Goal: Navigation & Orientation: Find specific page/section

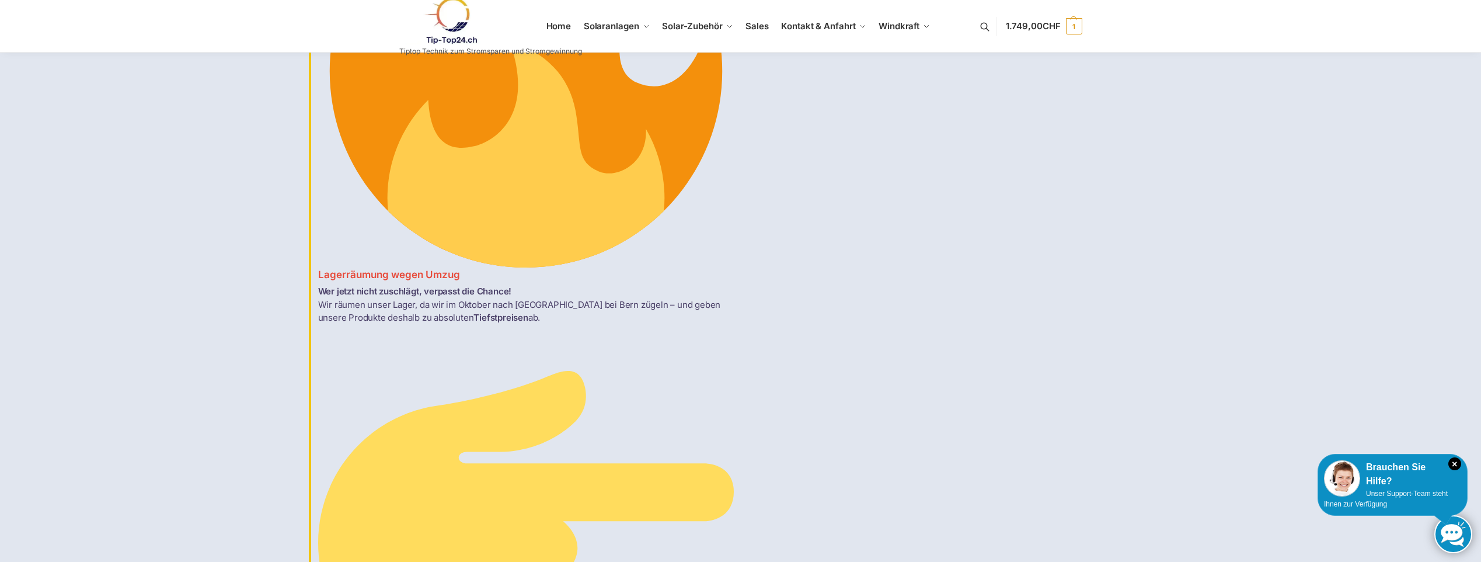
scroll to position [1168, 0]
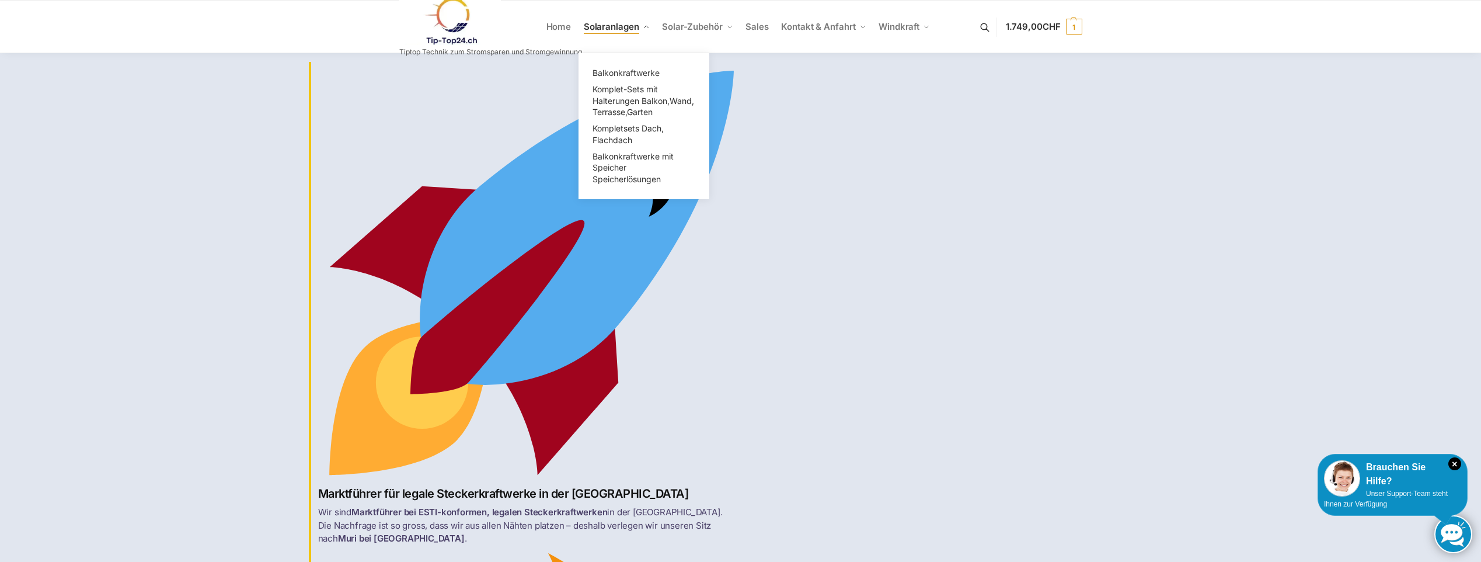
click at [602, 26] on span "Solaranlagen" at bounding box center [611, 26] width 55 height 11
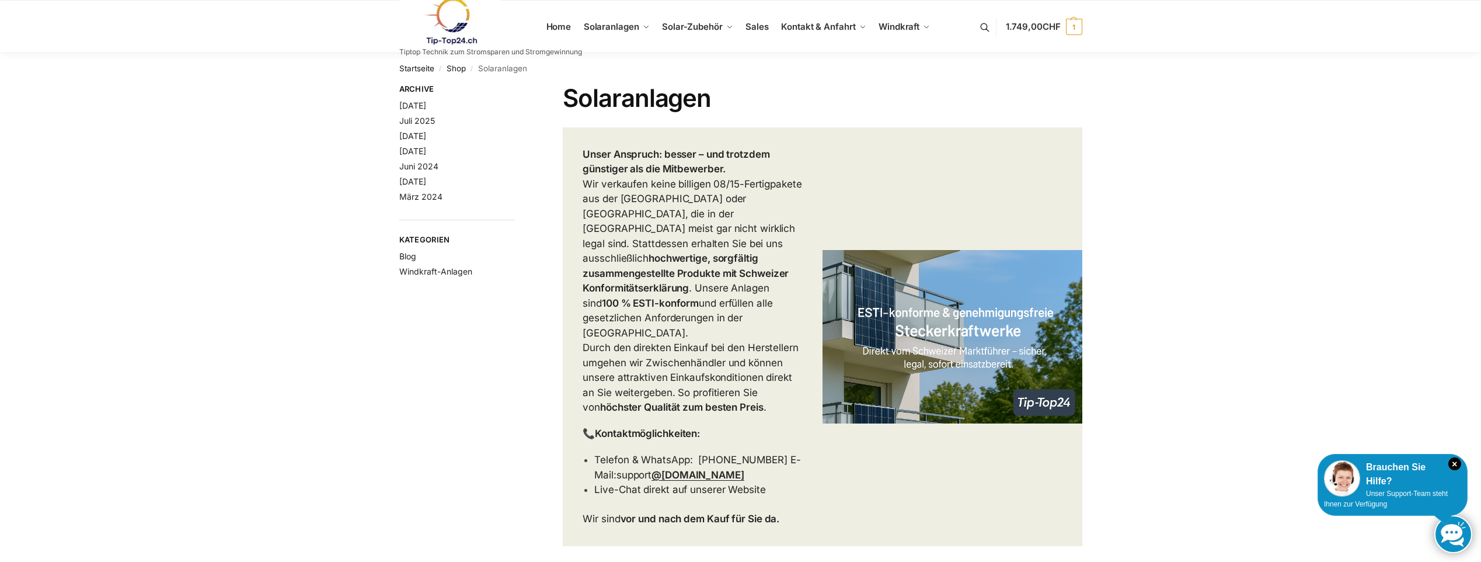
click at [562, 28] on link at bounding box center [490, 21] width 183 height 47
